Goal: Task Accomplishment & Management: Complete application form

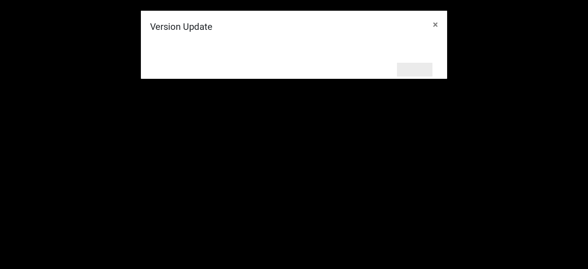
click at [333, 70] on button "Refresh" at bounding box center [414, 70] width 35 height 14
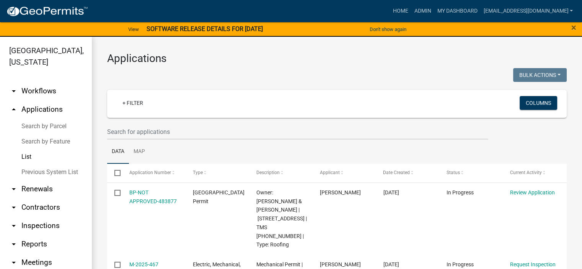
click at [23, 154] on link "List" at bounding box center [46, 156] width 92 height 15
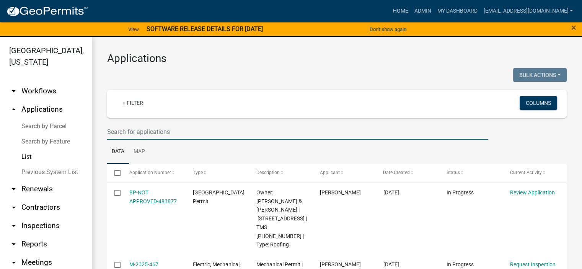
click at [181, 130] on input "text" at bounding box center [297, 132] width 381 height 16
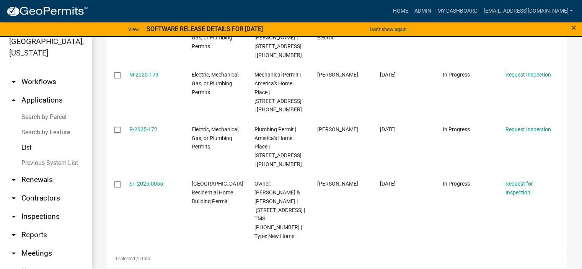
scroll to position [214, 0]
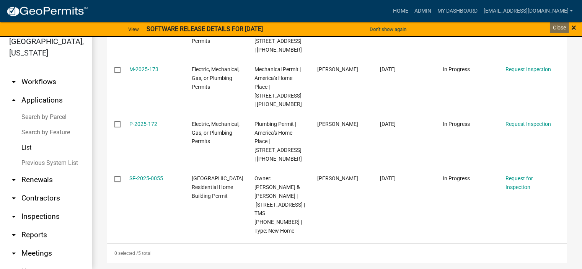
type input "46 Creekpoint"
click at [572, 24] on span "×" at bounding box center [573, 27] width 5 height 11
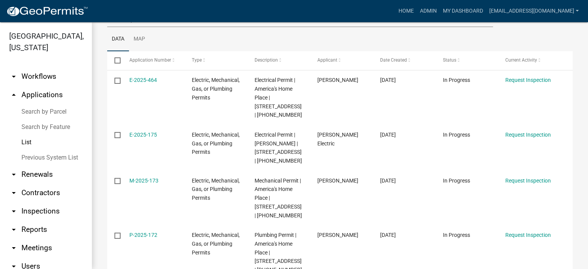
scroll to position [87, 0]
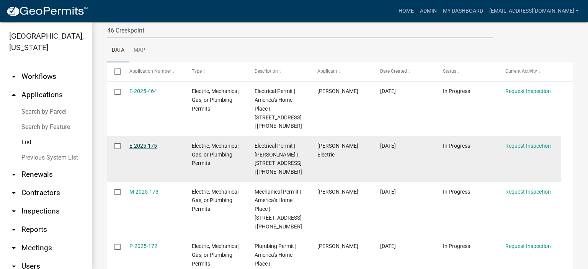
click at [144, 146] on link "E-2025-175" at bounding box center [143, 146] width 28 height 6
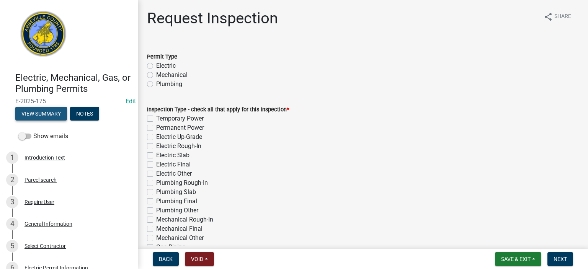
click at [50, 111] on button "View Summary" at bounding box center [41, 114] width 52 height 14
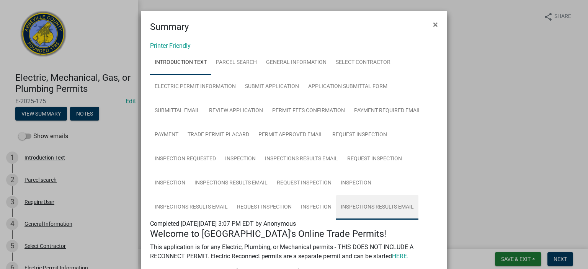
click at [370, 205] on link "Inspections Results Email" at bounding box center [377, 207] width 82 height 24
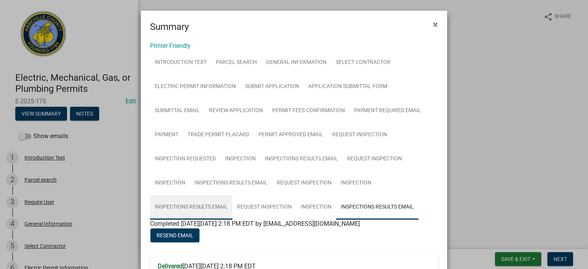
click at [203, 207] on link "Inspections Results Email" at bounding box center [191, 207] width 82 height 24
click at [371, 205] on link "Inspections Results Email" at bounding box center [377, 207] width 82 height 24
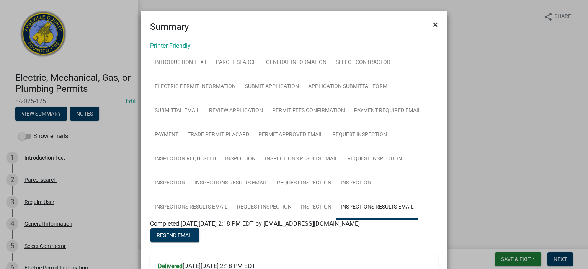
click at [433, 25] on span "×" at bounding box center [435, 24] width 5 height 11
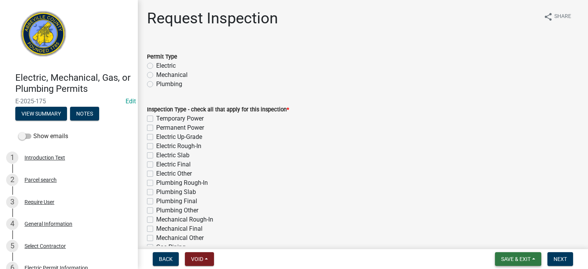
click at [516, 258] on span "Save & Exit" at bounding box center [515, 259] width 29 height 6
click at [514, 239] on button "Save & Exit" at bounding box center [510, 239] width 61 height 18
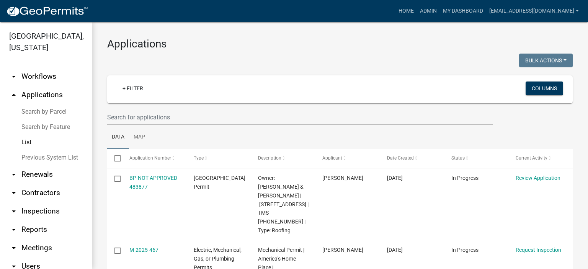
click at [24, 140] on link "List" at bounding box center [46, 142] width 92 height 15
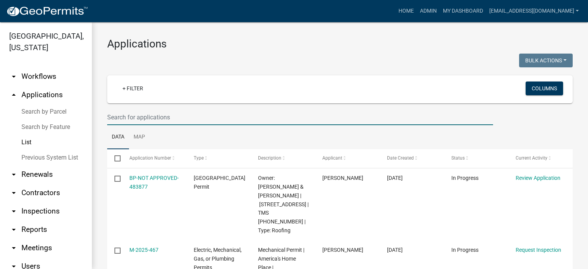
click at [185, 116] on input "text" at bounding box center [300, 117] width 386 height 16
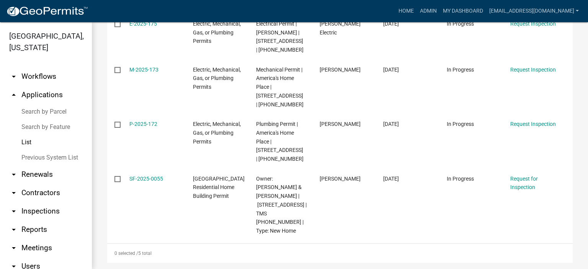
scroll to position [209, 0]
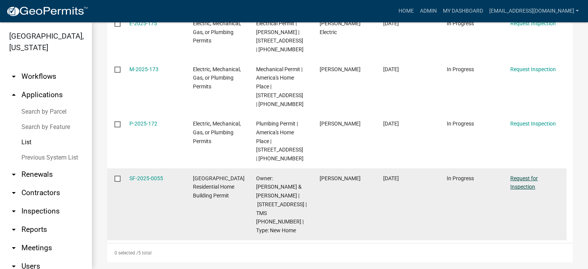
type input "46 Creekpoint"
click at [522, 177] on link "Request for Inspection" at bounding box center [524, 182] width 28 height 15
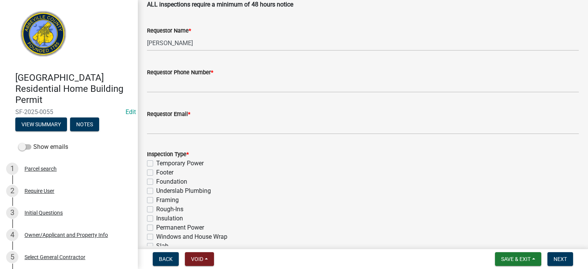
scroll to position [260, 0]
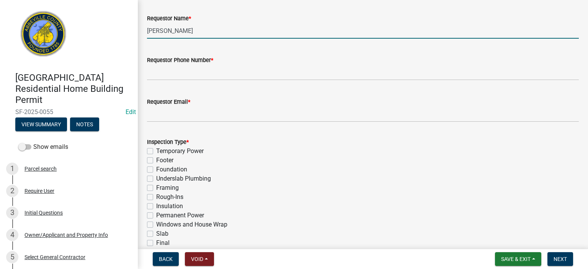
click at [219, 31] on input "Andrew M. Price" at bounding box center [362, 31] width 431 height 16
type input "A"
type input "Sam O'Shields"
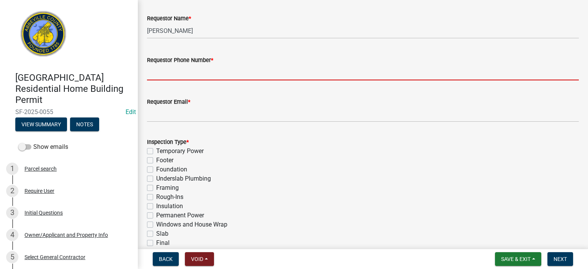
click at [210, 70] on input "Requestor Phone Number *" at bounding box center [362, 73] width 431 height 16
type input "8643662400"
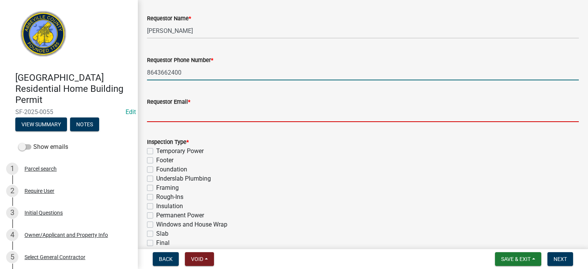
type input "[EMAIL_ADDRESS][DOMAIN_NAME]"
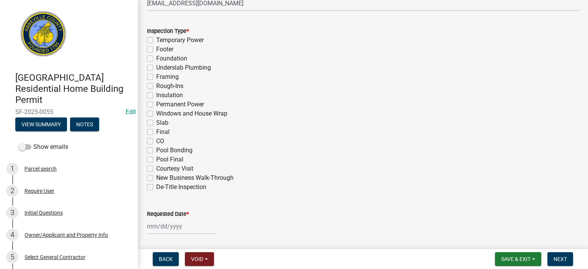
scroll to position [383, 0]
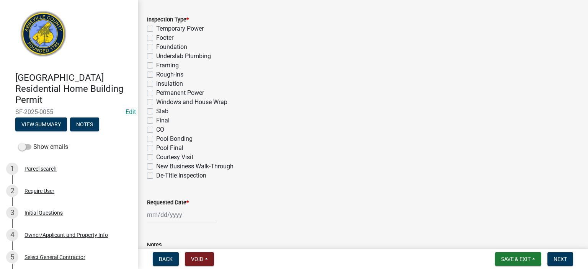
click at [156, 120] on label "Final" at bounding box center [162, 120] width 13 height 9
click at [156, 120] on input "Final" at bounding box center [158, 118] width 5 height 5
checkbox input "true"
checkbox input "false"
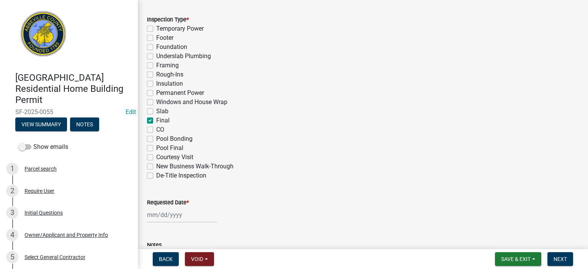
checkbox input "false"
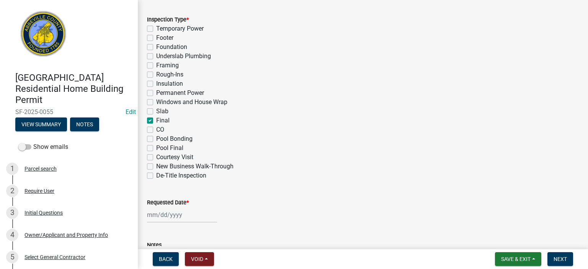
checkbox input "false"
checkbox input "true"
checkbox input "false"
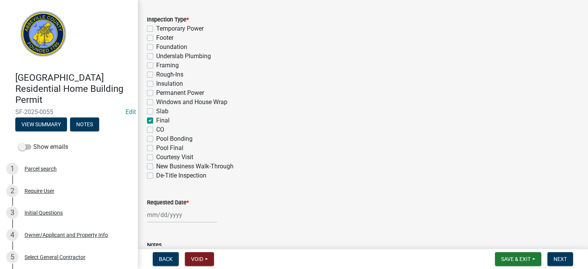
checkbox input "false"
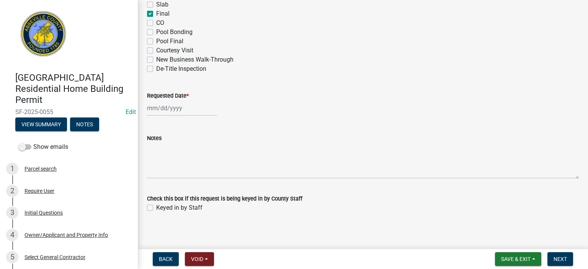
scroll to position [490, 0]
select select "9"
select select "2025"
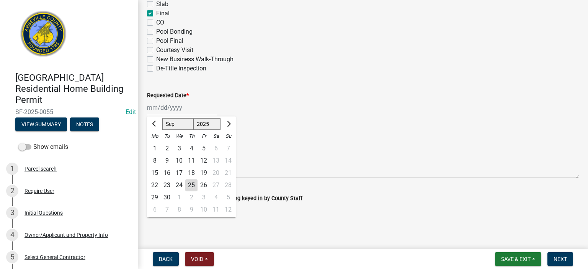
click at [186, 107] on div "Jan Feb Mar Apr May Jun Jul Aug Sep Oct Nov Dec 1525 1526 1527 1528 1529 1530 1…" at bounding box center [182, 108] width 70 height 16
click at [190, 182] on div "25" at bounding box center [191, 185] width 12 height 12
type input "09/25/2025"
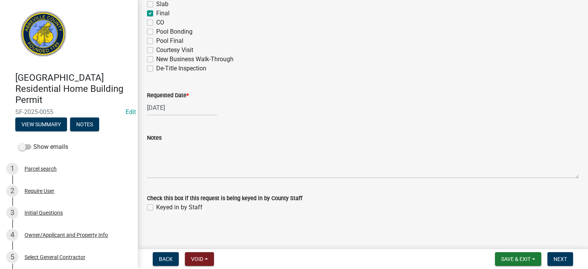
click at [156, 209] on label "Keyed in by Staff" at bounding box center [179, 207] width 46 height 9
click at [156, 208] on input "Keyed in by Staff" at bounding box center [158, 205] width 5 height 5
checkbox input "true"
click at [559, 259] on span "Next" at bounding box center [559, 259] width 13 height 6
